Goal: Check status: Check status

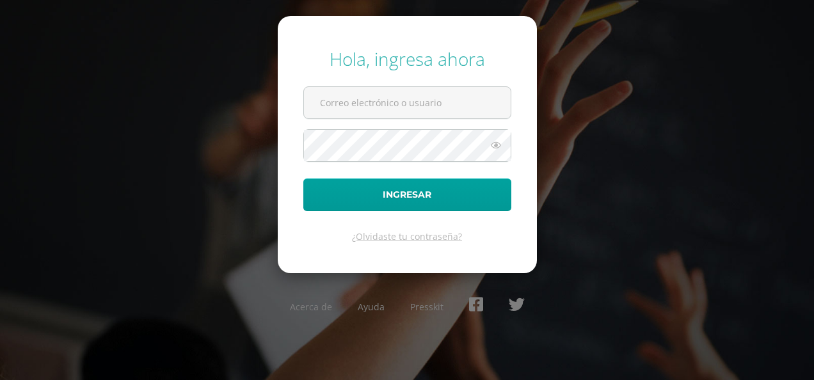
type input "[EMAIL_ADDRESS][DOMAIN_NAME]"
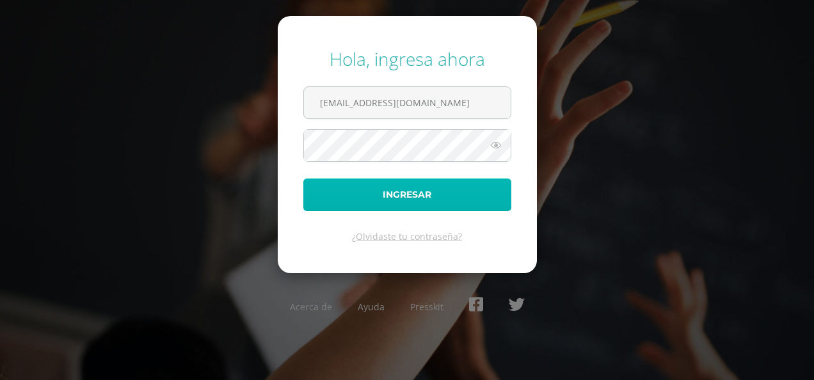
drag, startPoint x: 0, startPoint y: 0, endPoint x: 424, endPoint y: 195, distance: 466.7
click at [424, 195] on button "Ingresar" at bounding box center [407, 195] width 208 height 33
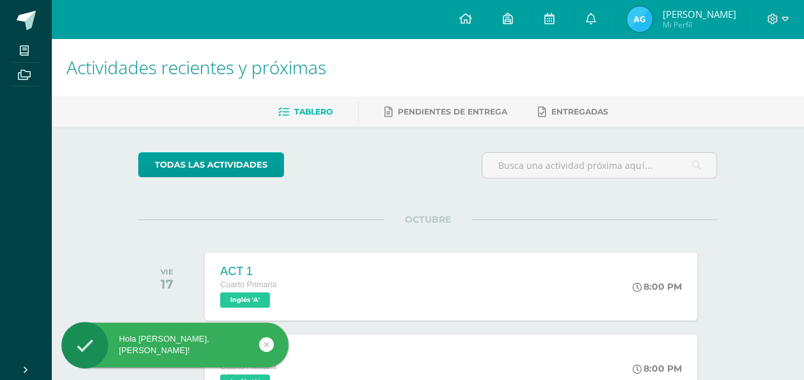
click at [642, 14] on img at bounding box center [640, 19] width 26 height 26
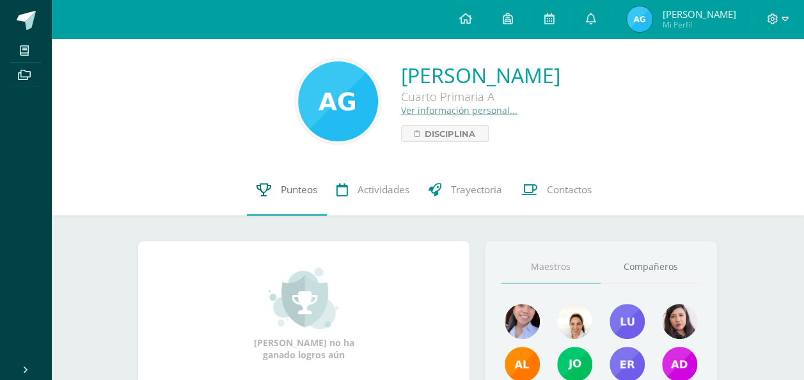
click at [290, 188] on span "Punteos" at bounding box center [299, 189] width 36 height 13
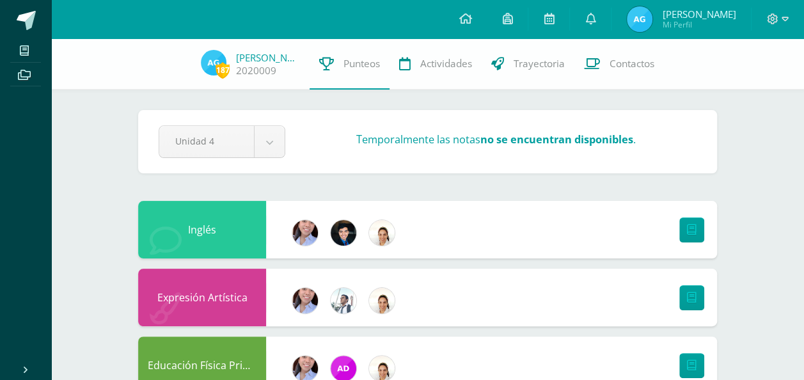
click at [769, 16] on icon at bounding box center [773, 18] width 11 height 11
click at [749, 84] on span "Cerrar sesión" at bounding box center [745, 87] width 58 height 12
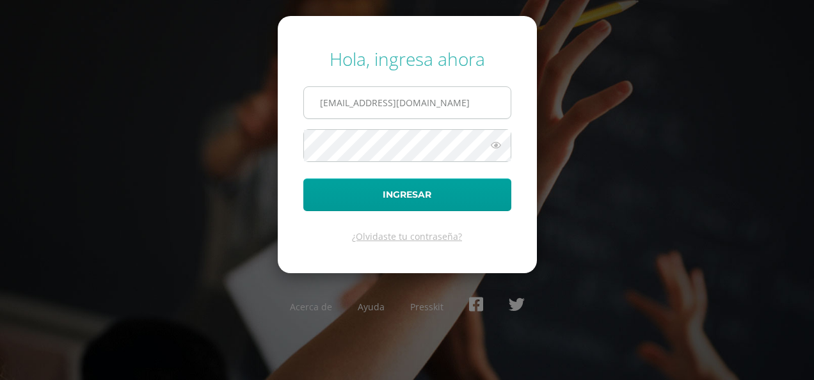
click at [439, 106] on input "[EMAIL_ADDRESS][DOMAIN_NAME]" at bounding box center [407, 102] width 207 height 31
type input "2022016@ps.gt"
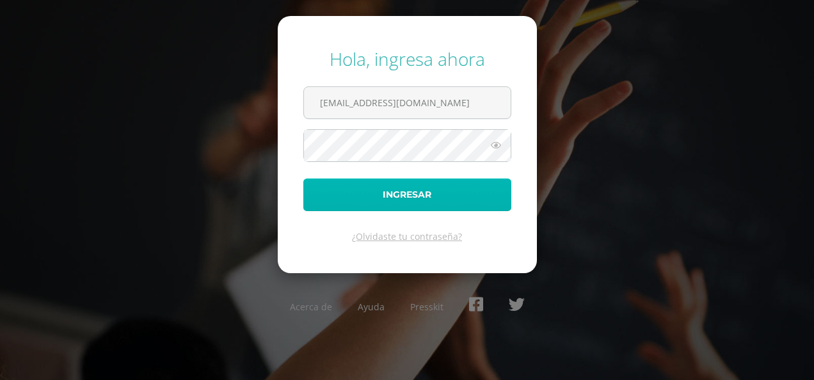
click at [418, 186] on button "Ingresar" at bounding box center [407, 195] width 208 height 33
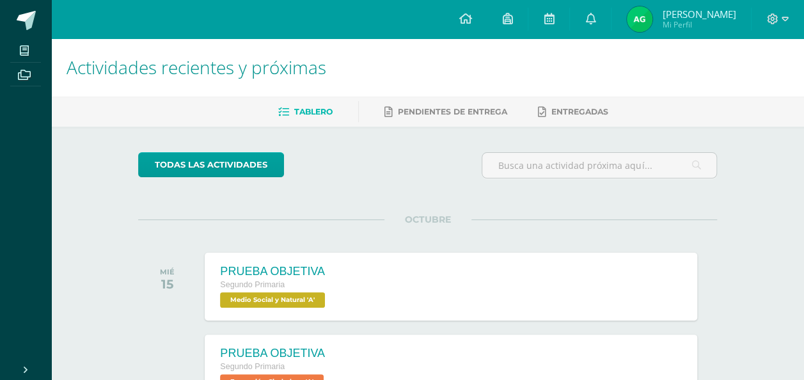
click at [653, 15] on img at bounding box center [640, 19] width 26 height 26
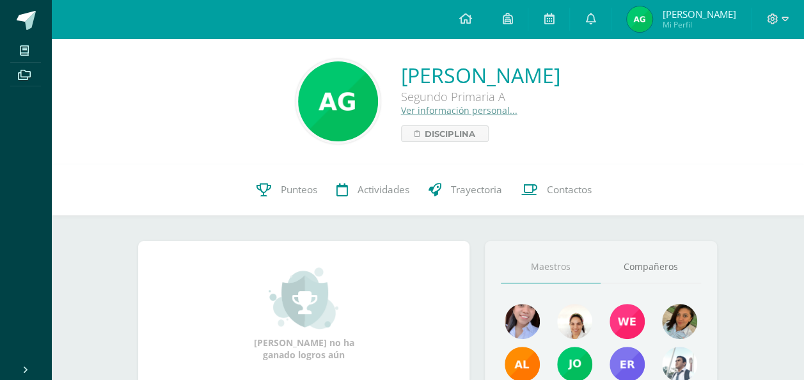
click at [653, 14] on img at bounding box center [640, 19] width 26 height 26
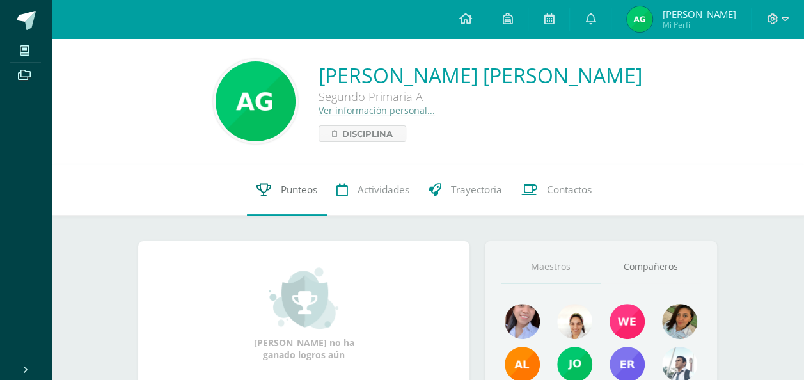
click at [287, 181] on link "Punteos" at bounding box center [287, 189] width 80 height 51
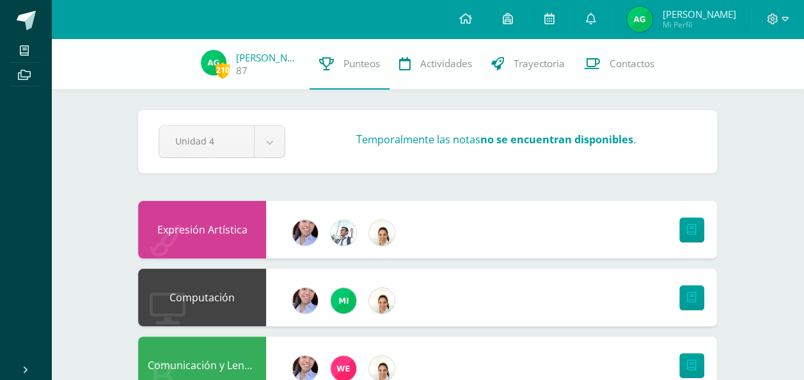
click at [773, 12] on div at bounding box center [778, 19] width 52 height 38
click at [769, 17] on icon at bounding box center [773, 18] width 11 height 11
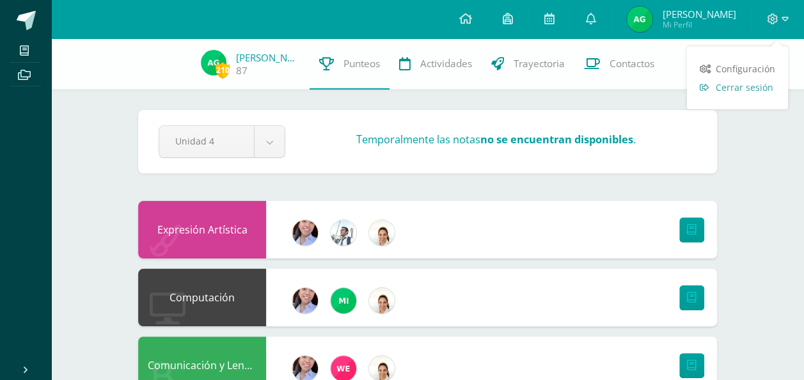
click at [735, 83] on span "Cerrar sesión" at bounding box center [745, 87] width 58 height 12
